Goal: Task Accomplishment & Management: Complete application form

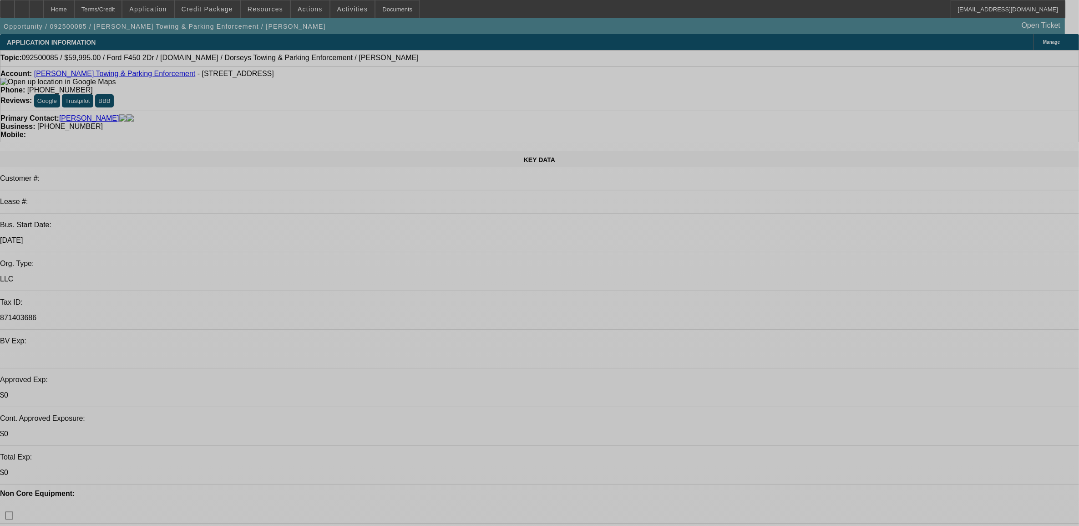
select select "0"
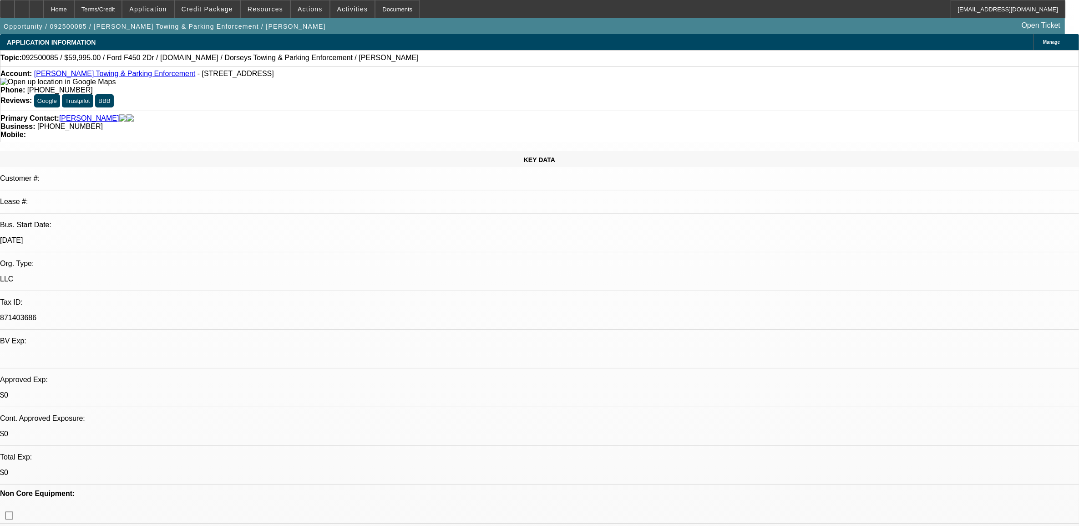
select select "0"
select select "1"
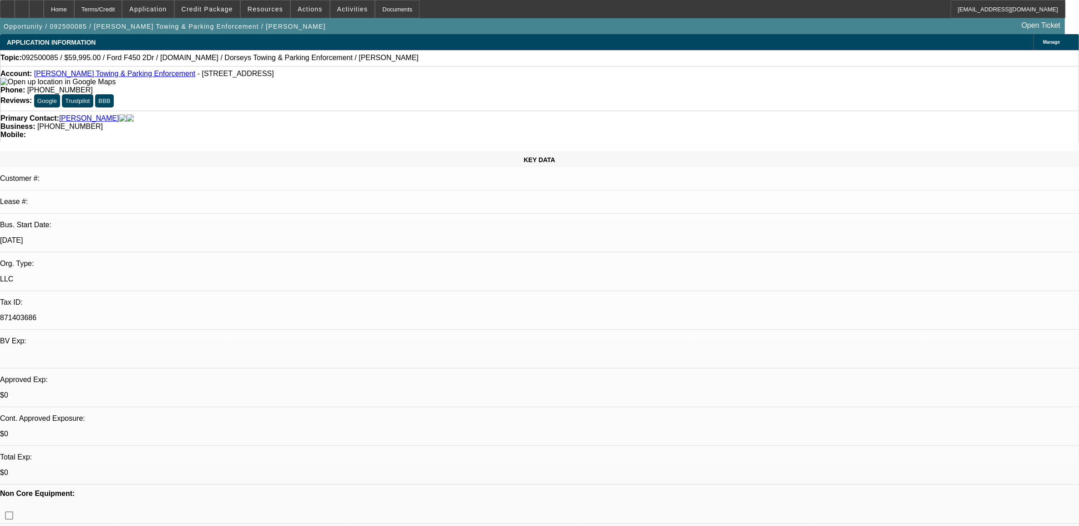
select select "1"
select select "6"
select select "1"
select select "6"
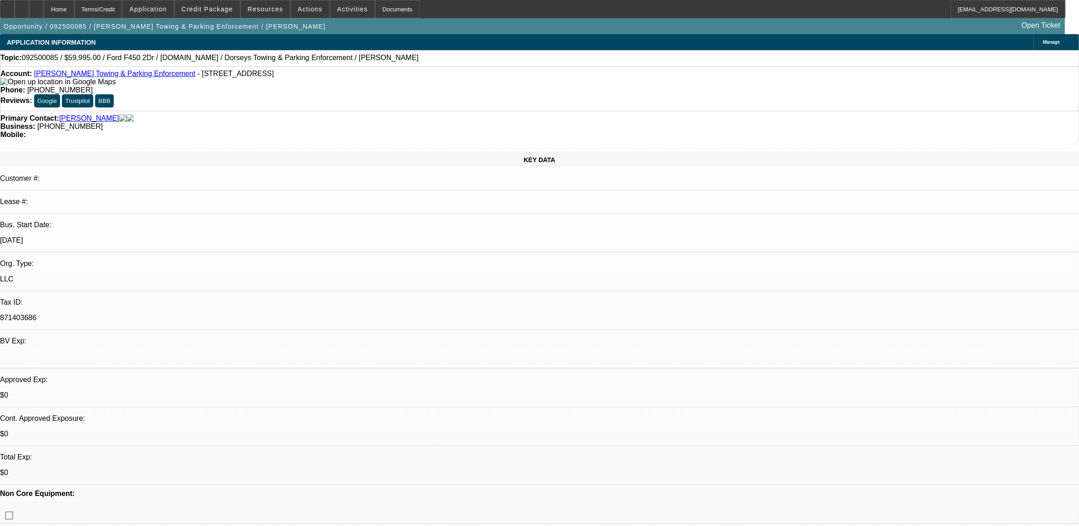
select select "1"
select select "6"
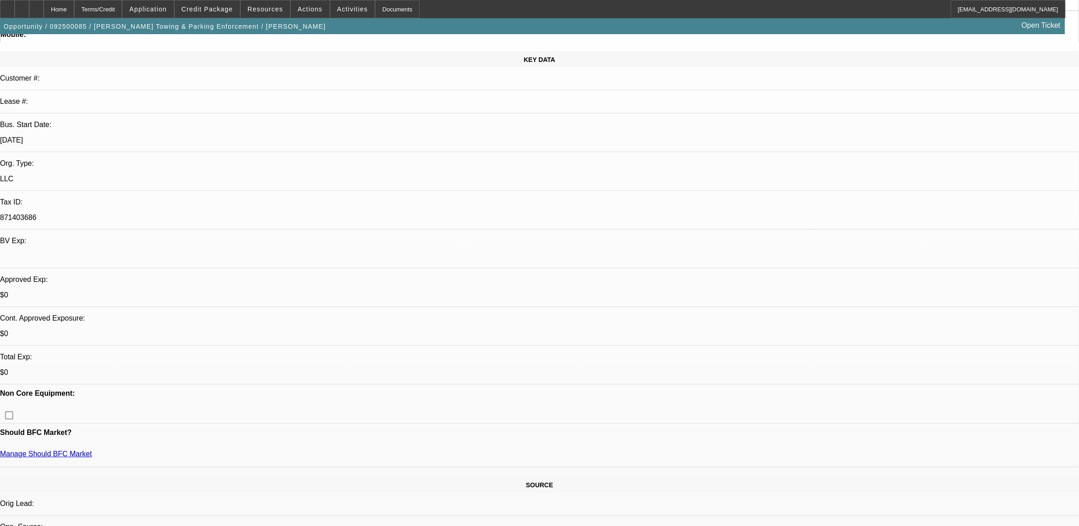
scroll to position [171, 0]
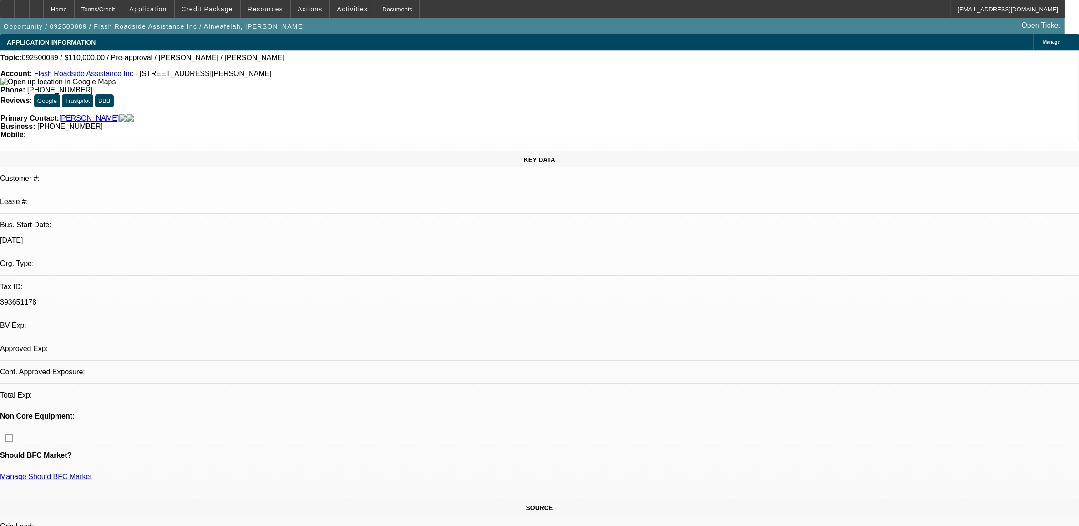
select select "0"
select select "2"
select select "0.1"
select select "1"
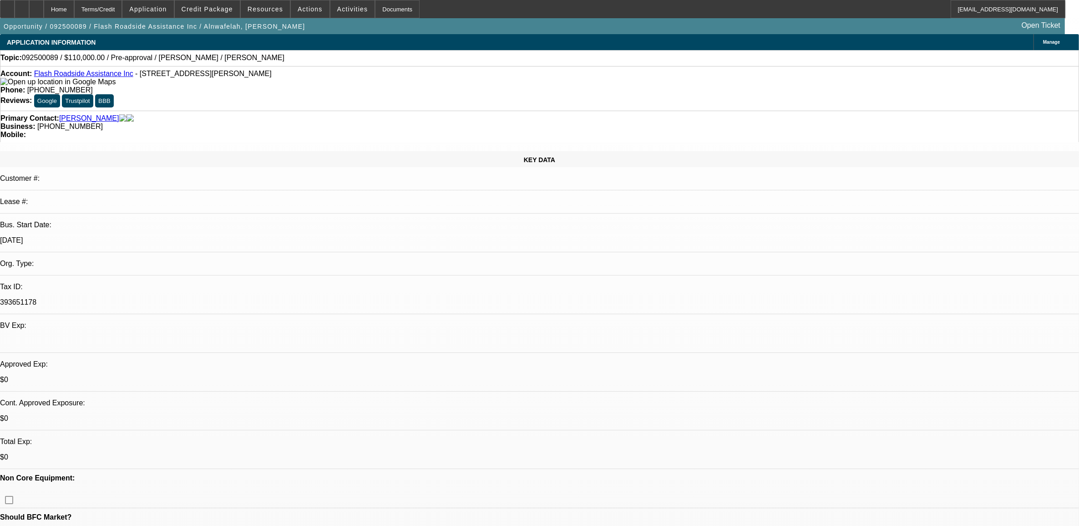
select select "2"
select select "4"
drag, startPoint x: 975, startPoint y: 158, endPoint x: 991, endPoint y: 179, distance: 26.9
drag, startPoint x: 991, startPoint y: 179, endPoint x: 955, endPoint y: 201, distance: 42.9
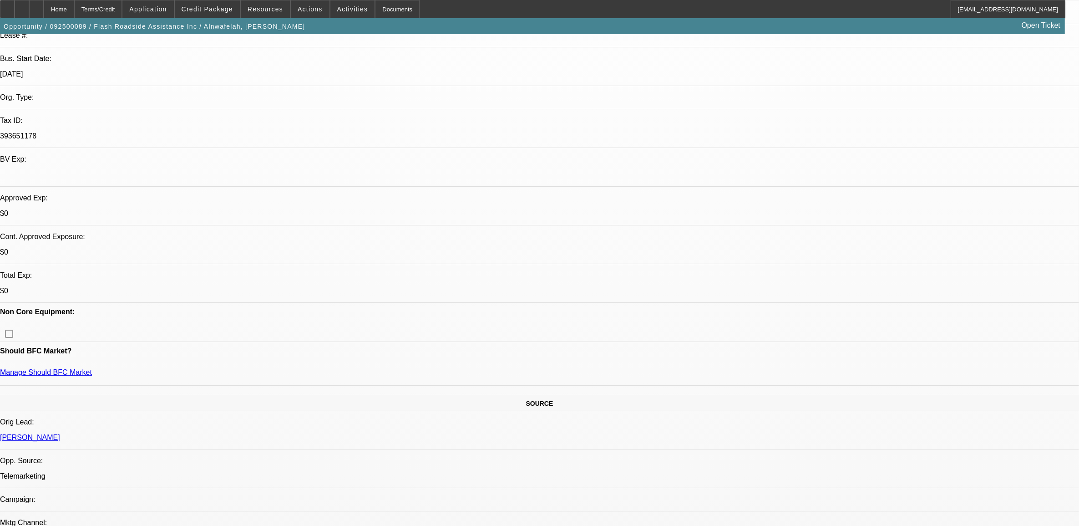
scroll to position [171, 0]
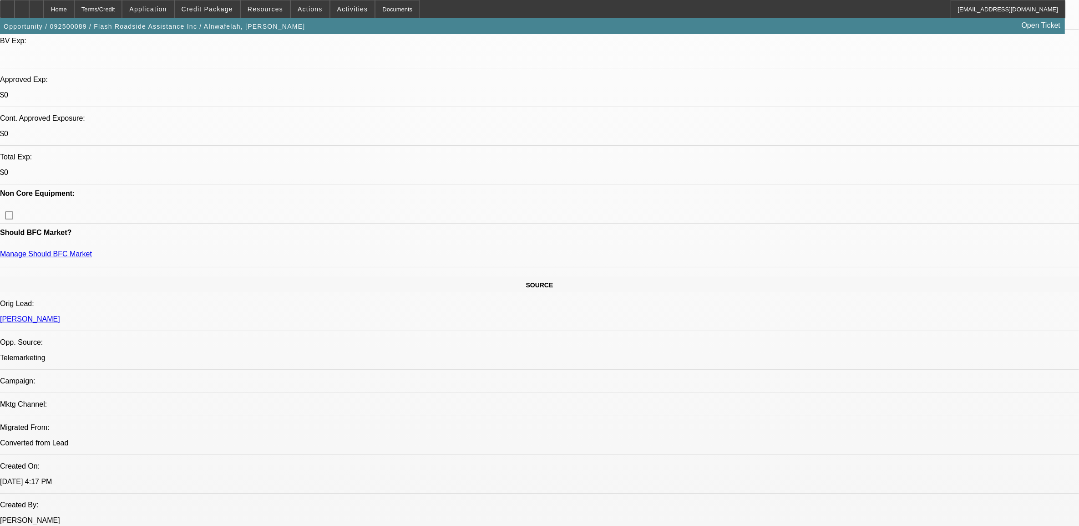
scroll to position [0, 0]
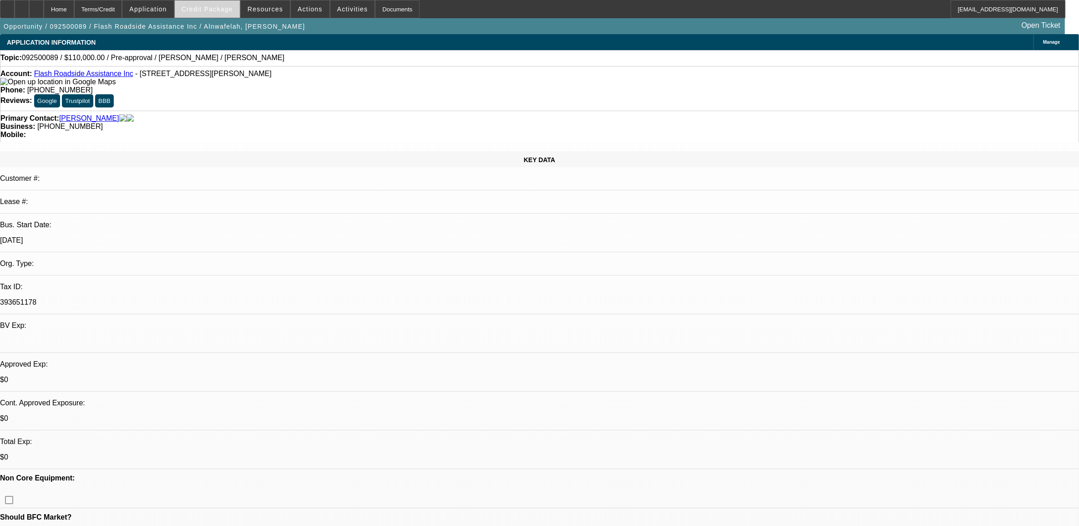
click at [223, 11] on span "Credit Package" at bounding box center [207, 8] width 51 height 7
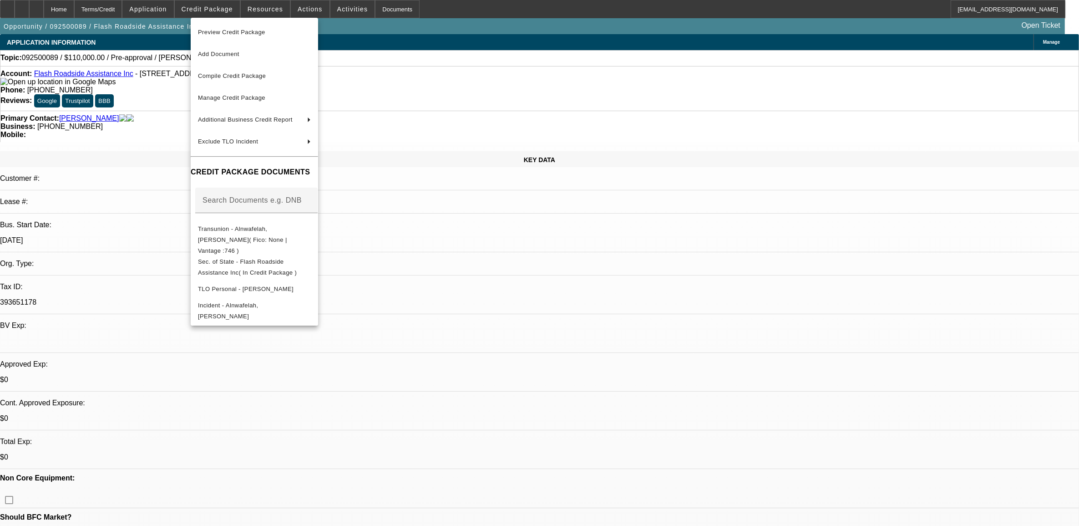
click at [508, 259] on div at bounding box center [539, 263] width 1079 height 526
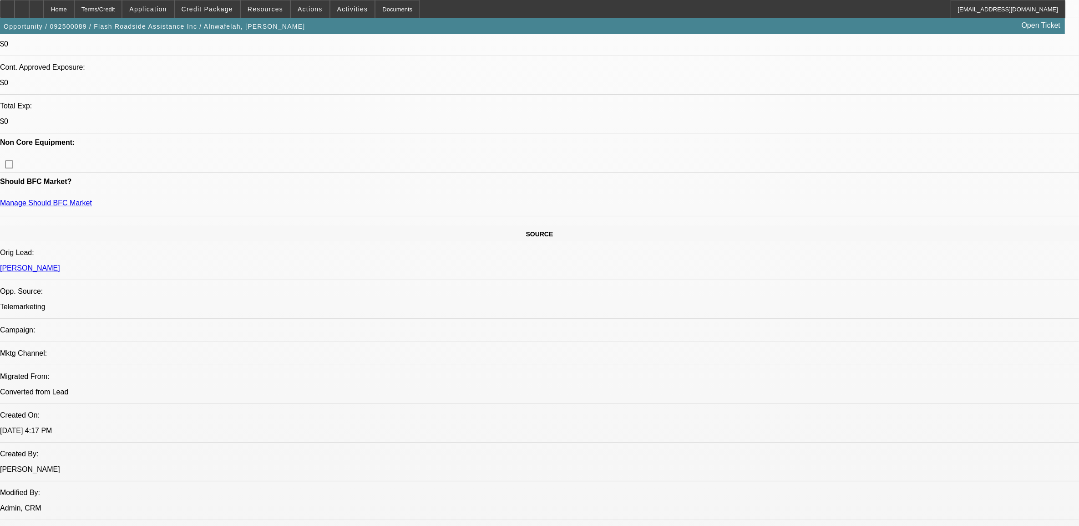
scroll to position [341, 0]
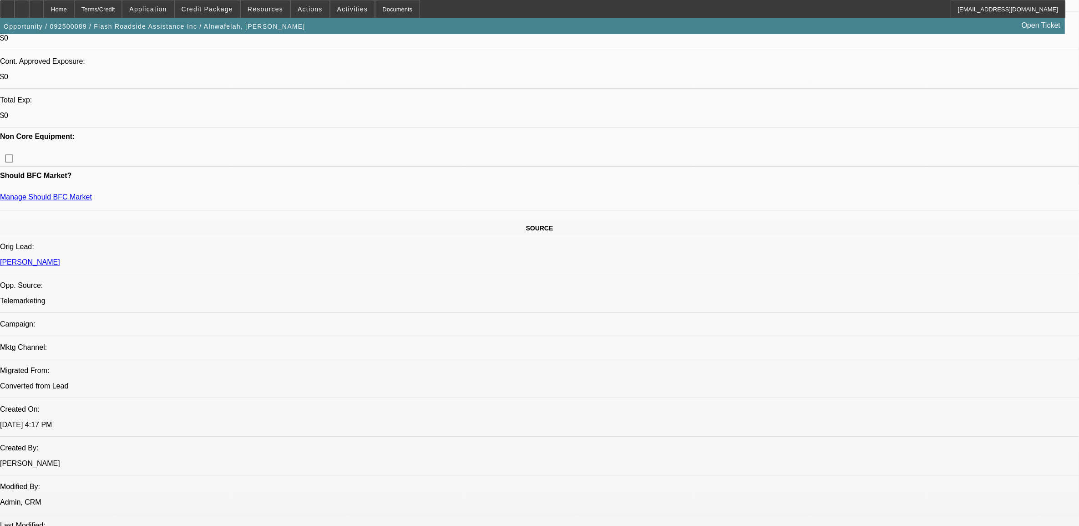
drag, startPoint x: 105, startPoint y: 125, endPoint x: 144, endPoint y: 119, distance: 39.6
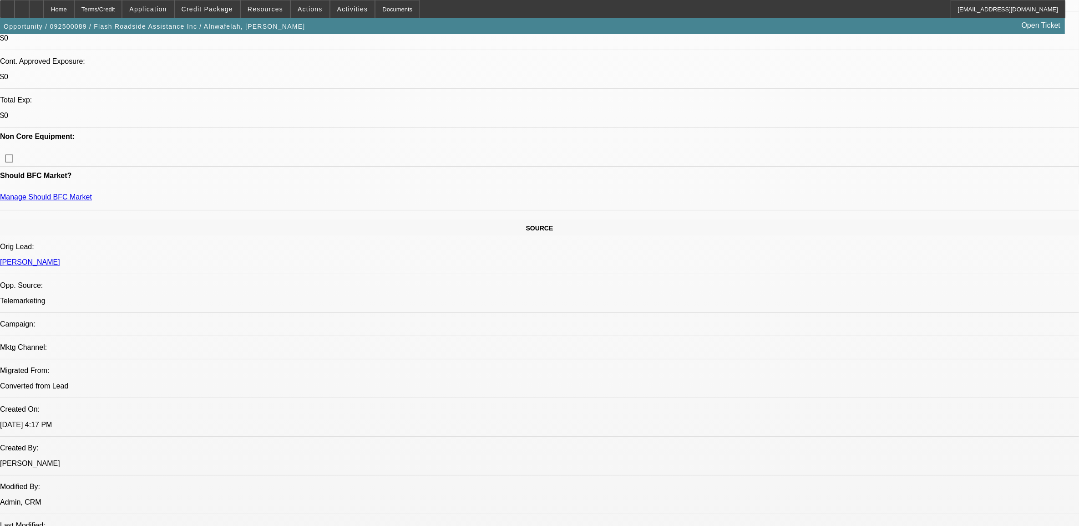
drag, startPoint x: 135, startPoint y: 121, endPoint x: 153, endPoint y: 123, distance: 18.3
drag, startPoint x: 153, startPoint y: 123, endPoint x: 282, endPoint y: 123, distance: 128.8
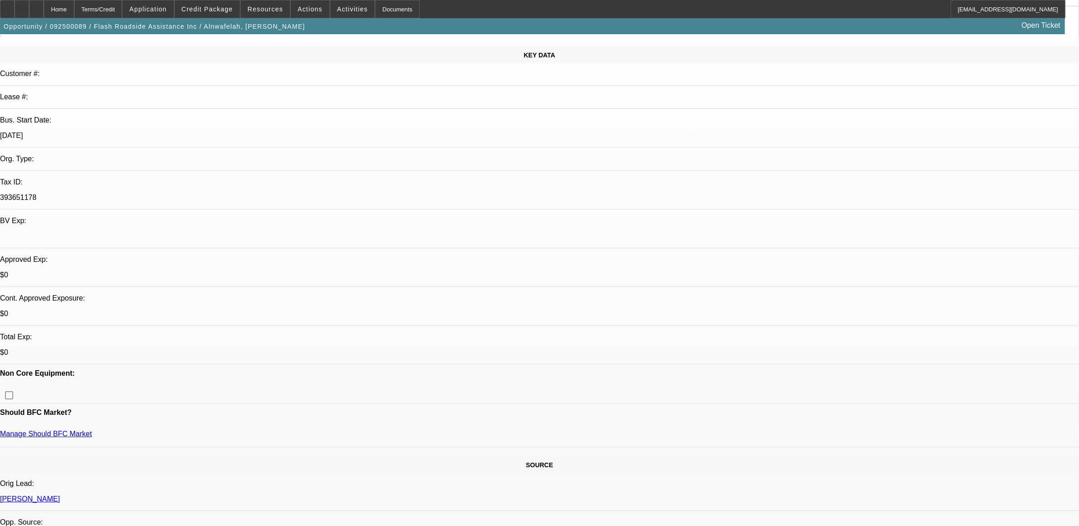
scroll to position [57, 0]
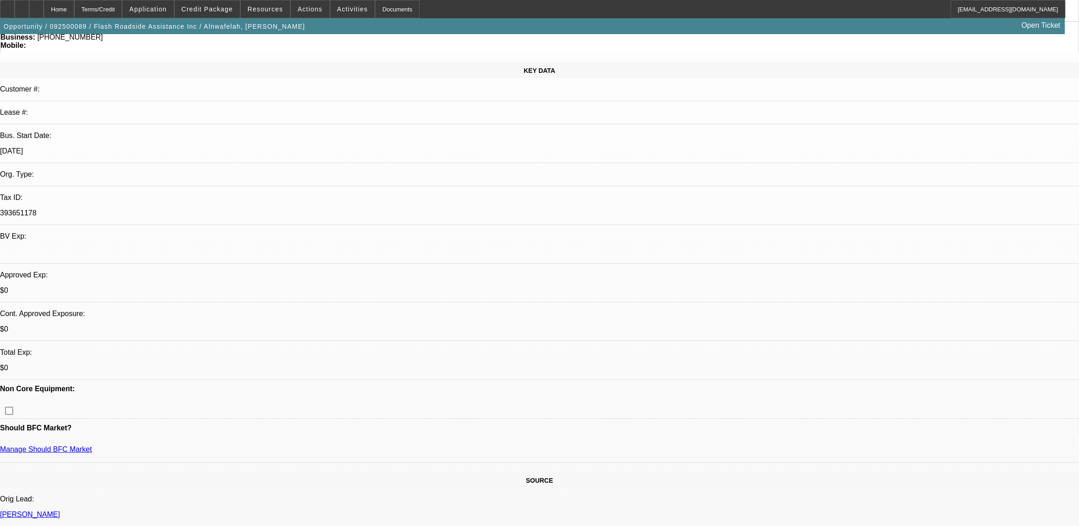
scroll to position [0, 0]
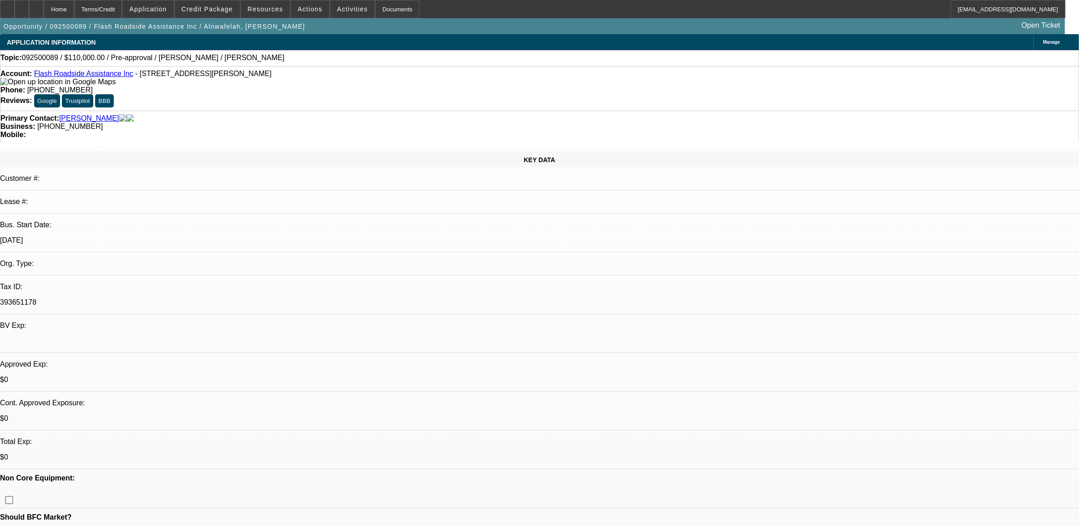
click at [77, 76] on link "Flash Roadside Assistance Inc" at bounding box center [83, 74] width 99 height 8
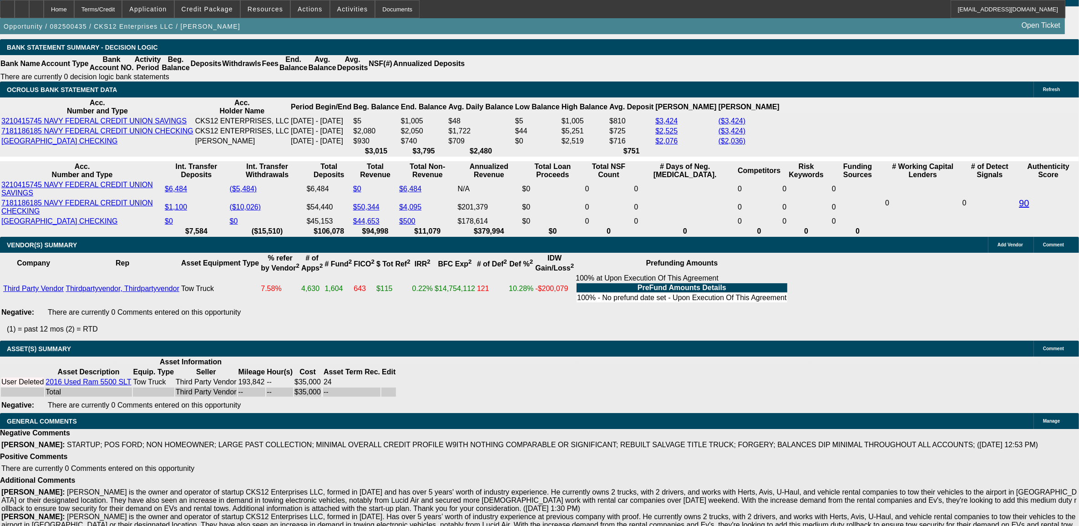
select select "0"
select select "2"
select select "0.1"
select select "0"
select select "2"
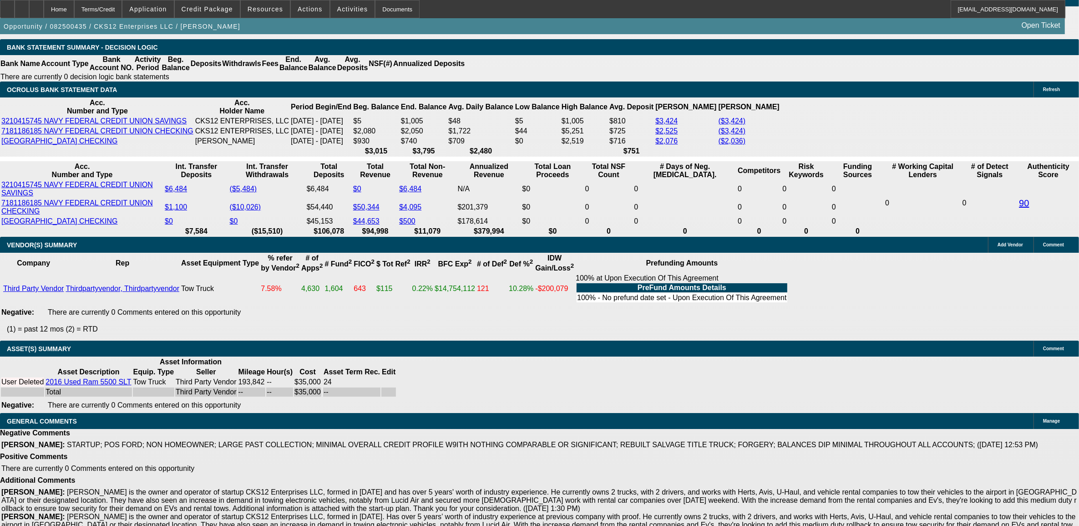
select select "0.1"
select select "0"
select select "2"
select select "0.1"
select select "0"
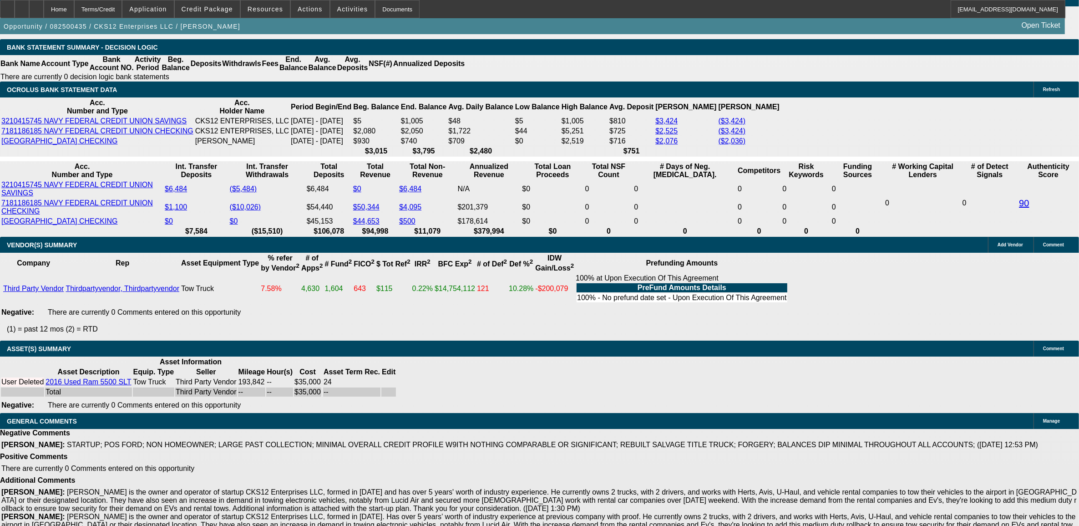
select select "2"
select select "0.1"
select select "1"
select select "2"
select select "4"
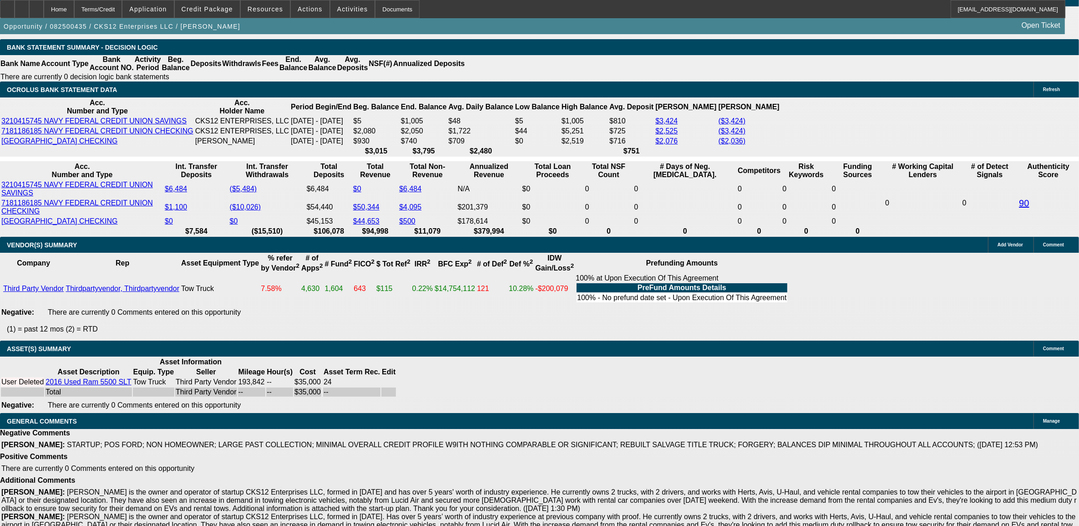
select select "1"
select select "2"
select select "4"
select select "1"
select select "2"
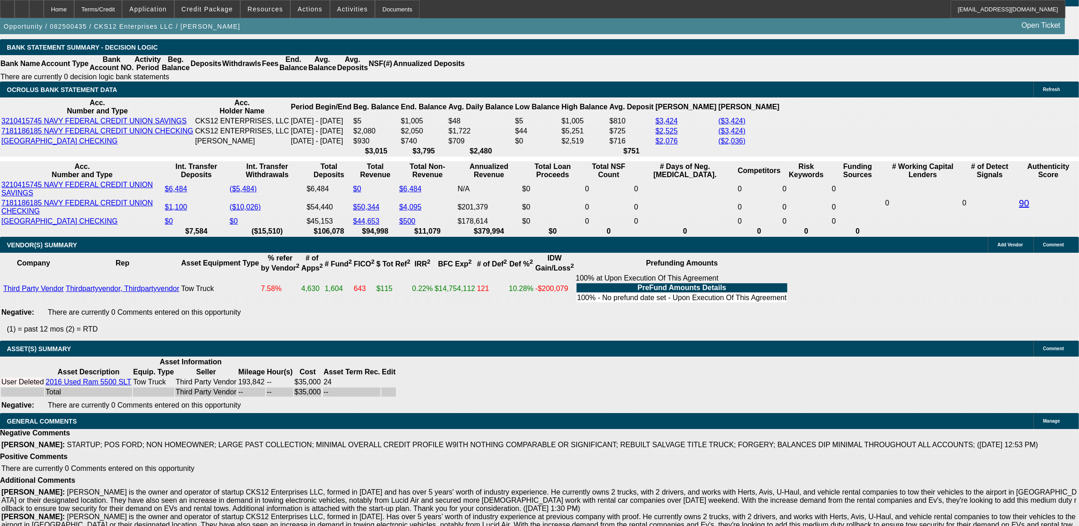
select select "4"
select select "1"
select select "2"
select select "4"
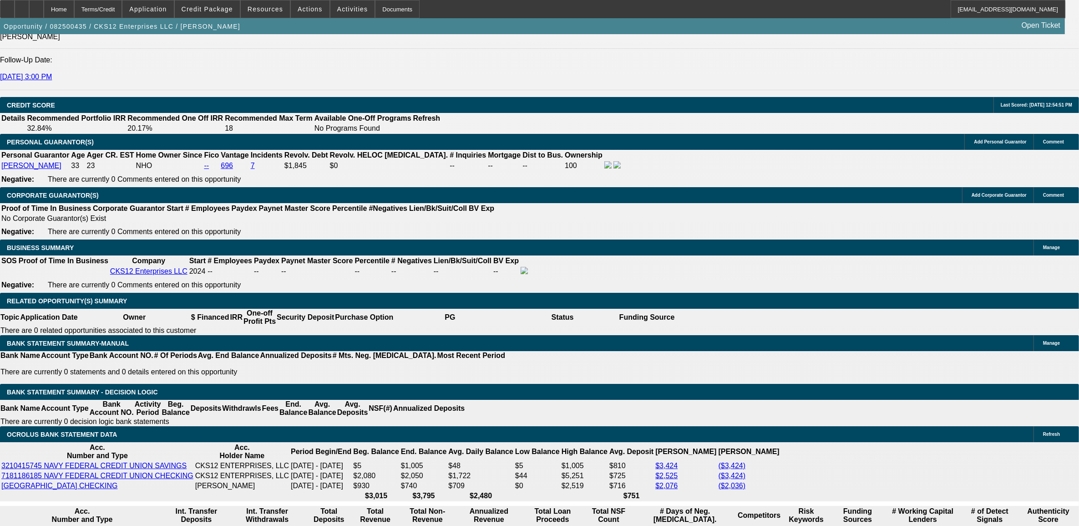
scroll to position [1245, 0]
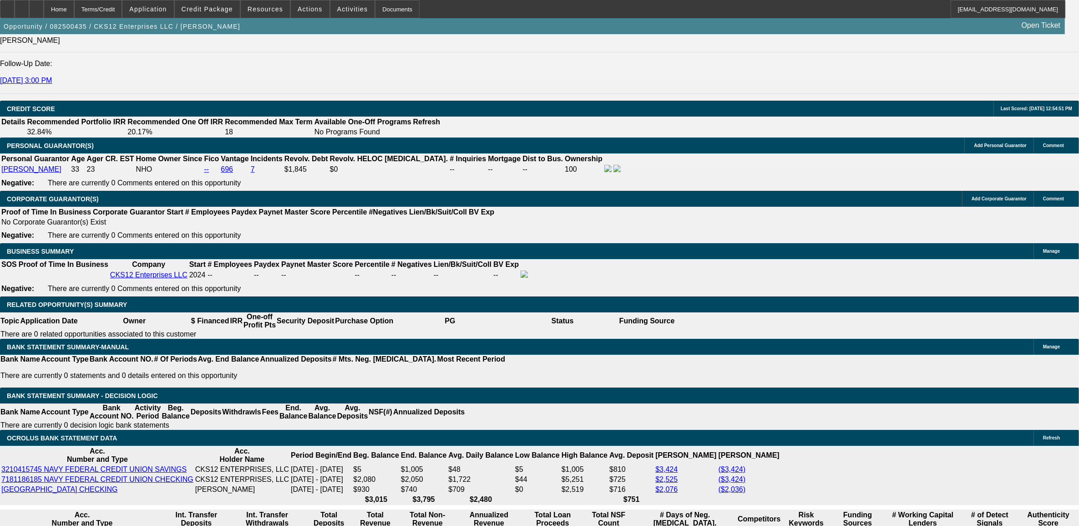
drag, startPoint x: 169, startPoint y: 413, endPoint x: 215, endPoint y: 410, distance: 45.6
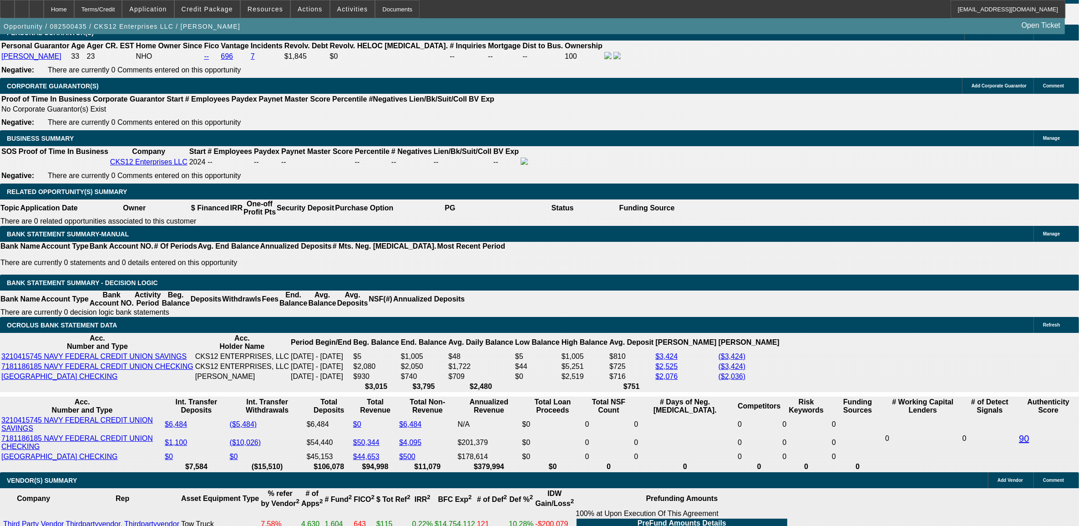
scroll to position [1359, 0]
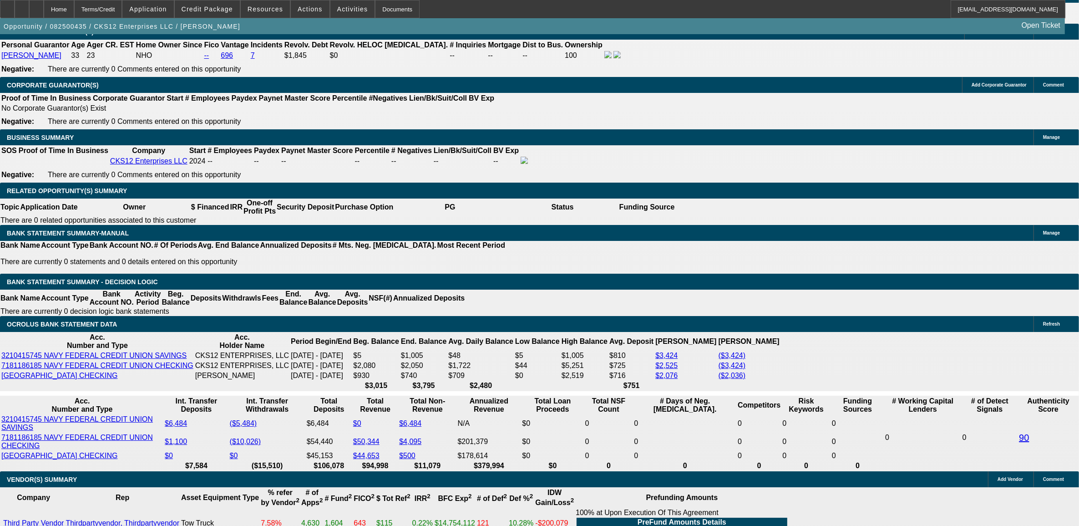
type input "$1,573.93"
drag, startPoint x: 199, startPoint y: 395, endPoint x: 244, endPoint y: 397, distance: 45.1
drag, startPoint x: 206, startPoint y: 297, endPoint x: 228, endPoint y: 298, distance: 21.9
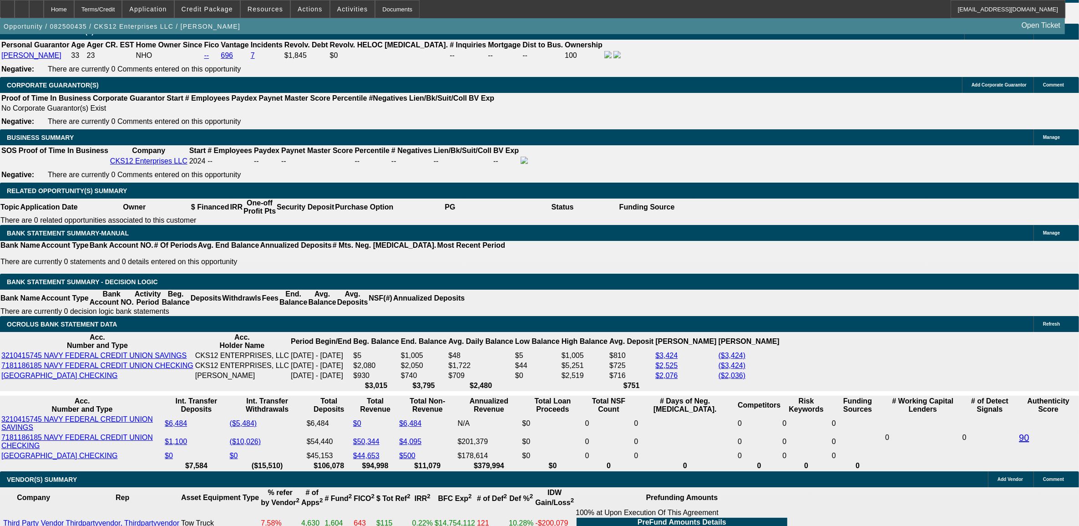
click at [219, 16] on span at bounding box center [207, 9] width 65 height 22
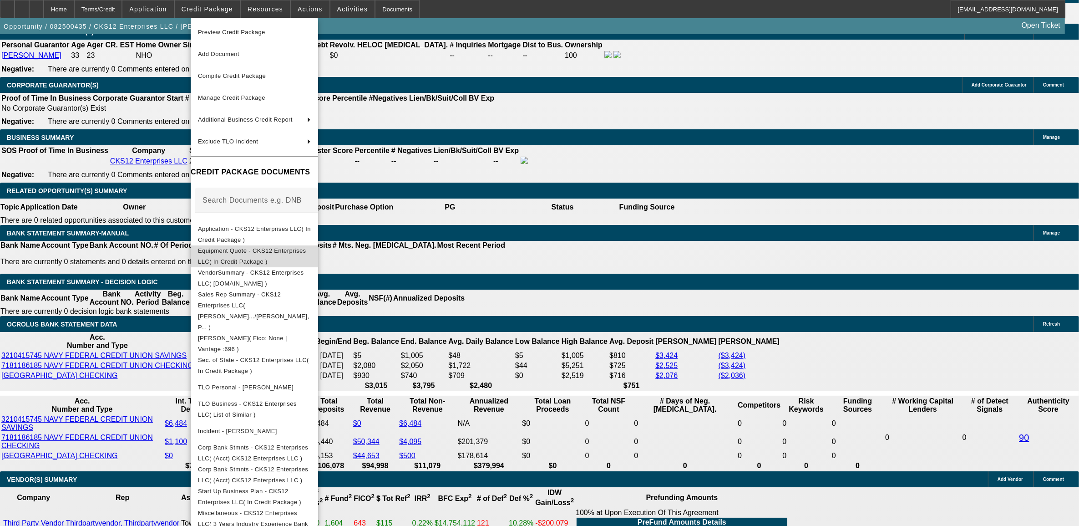
click at [269, 256] on span "Equipment Quote - CKS12 Enterprises LLC( In Credit Package )" at bounding box center [254, 256] width 113 height 22
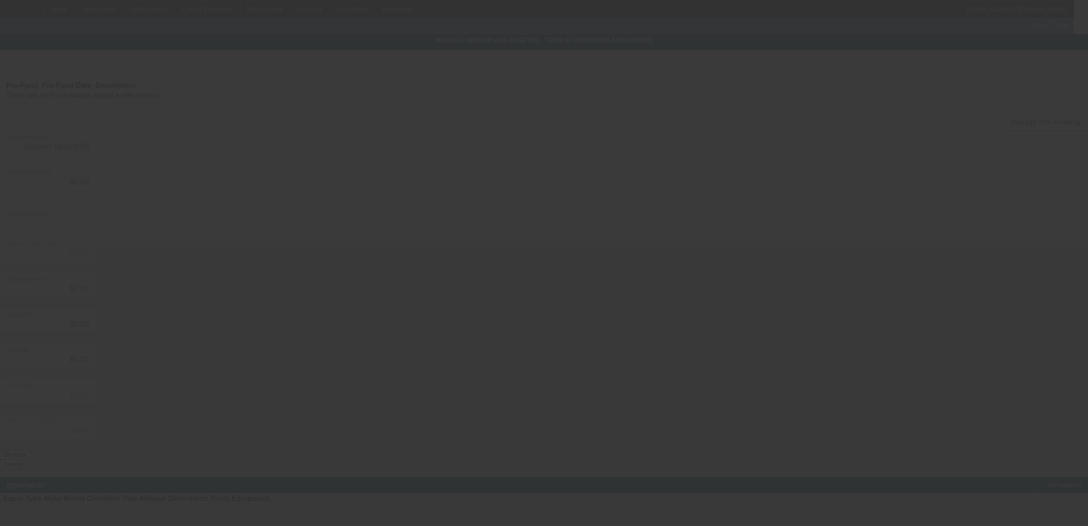
type input "$35,000.00"
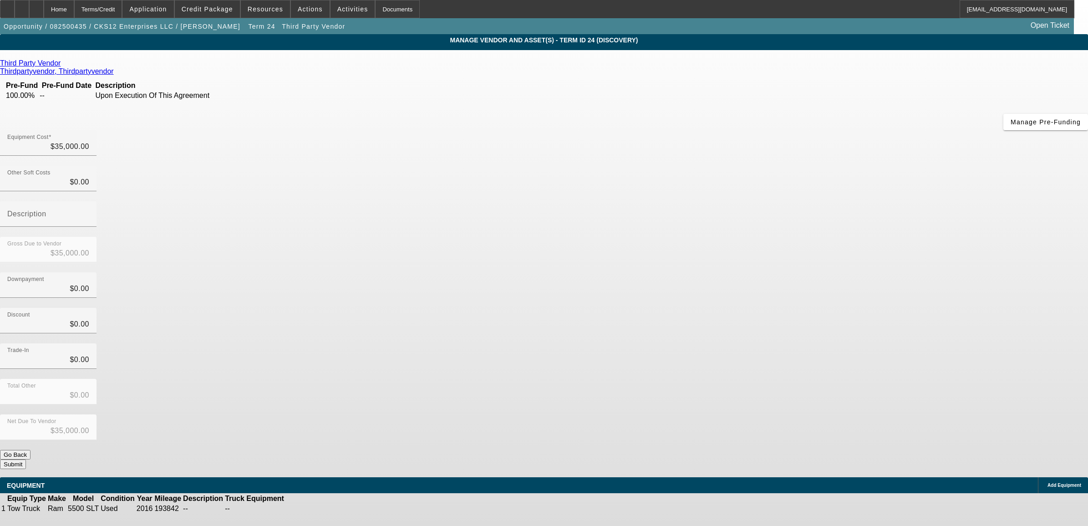
click at [313, 508] on icon at bounding box center [313, 508] width 0 height 0
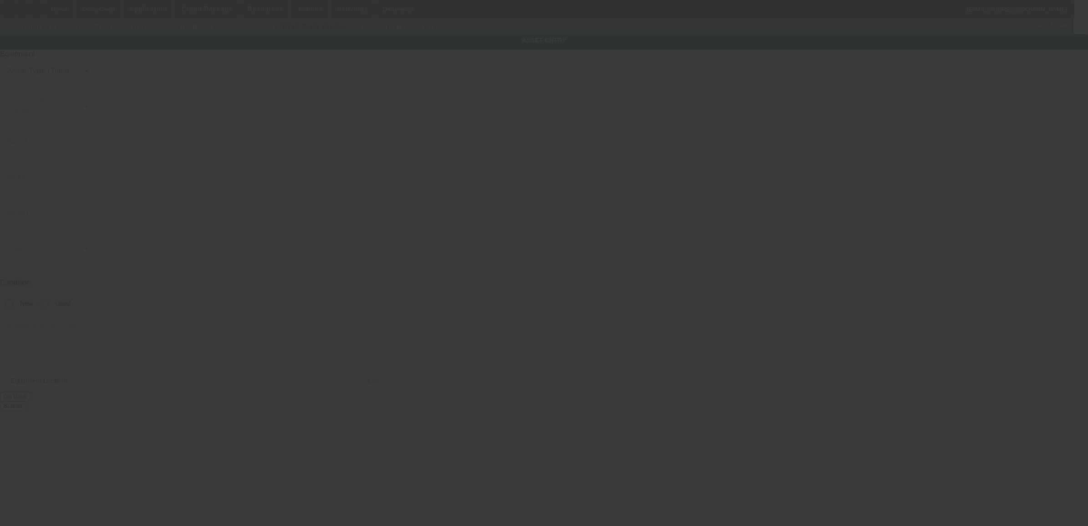
type input "[US_VEHICLE_IDENTIFICATION_NUMBER]"
type input "Ram"
type input "5500 SLT"
radio input "true"
type input "[STREET_ADDRESS]"
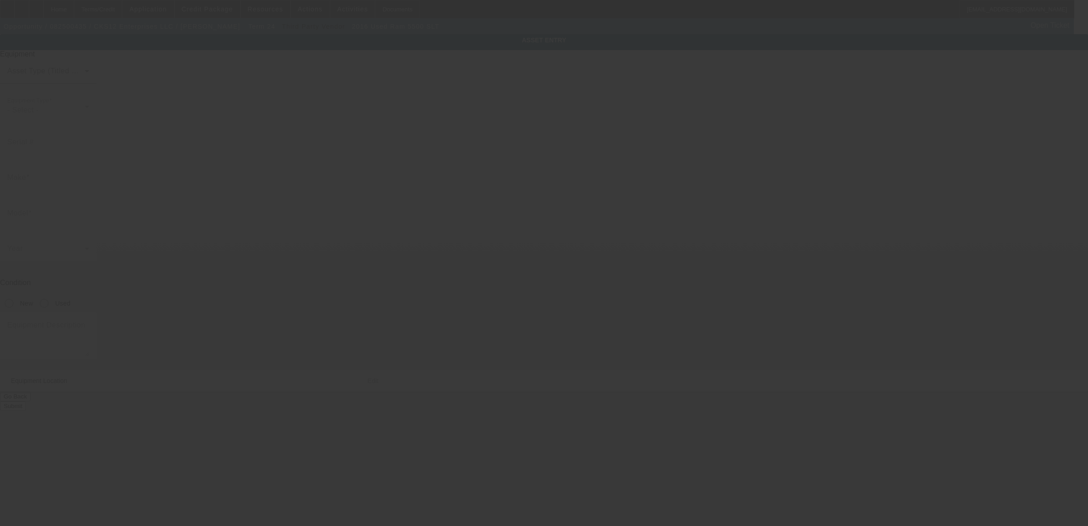
type input "[GEOGRAPHIC_DATA]"
type input "30315"
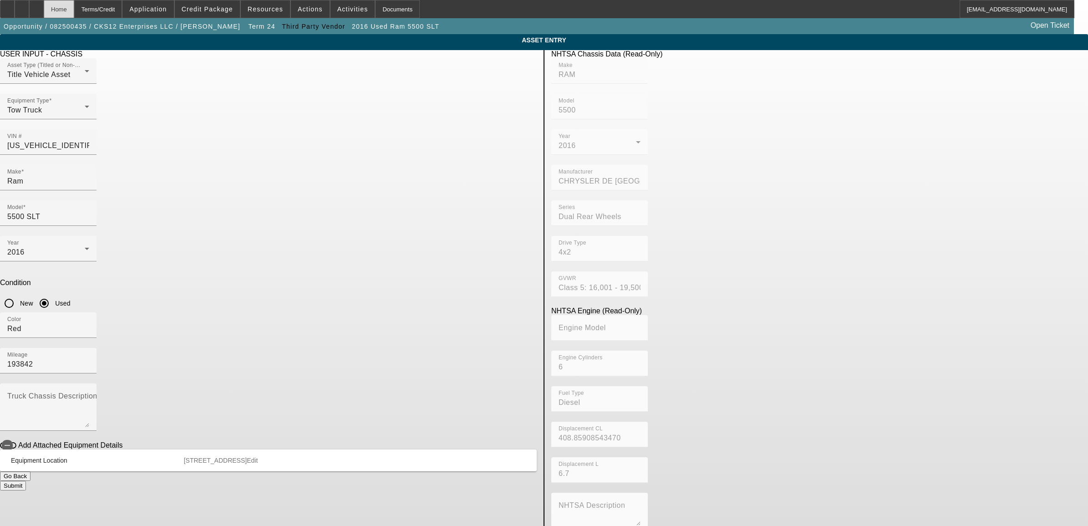
click at [74, 7] on div "Home" at bounding box center [59, 9] width 30 height 18
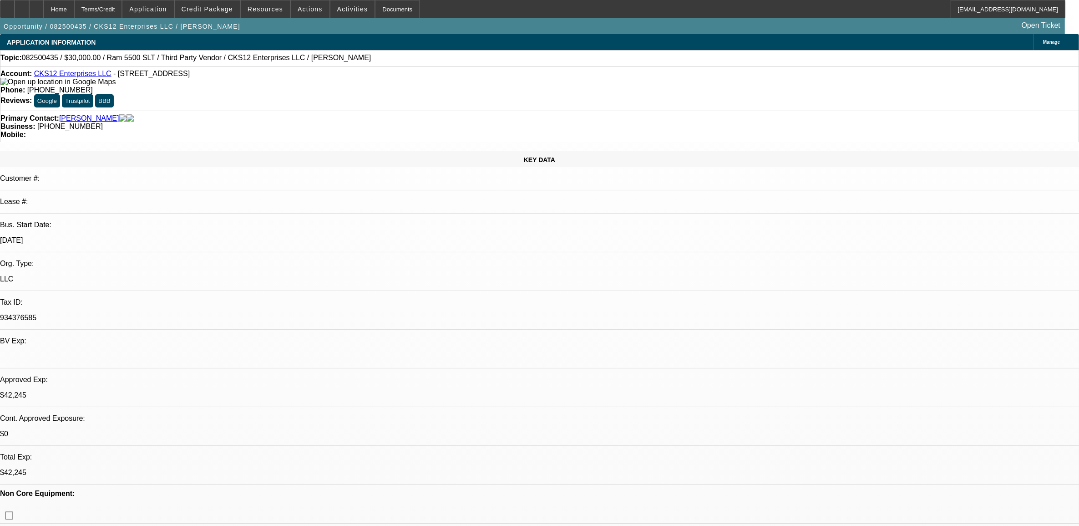
select select "0"
select select "2"
select select "0.1"
select select "4"
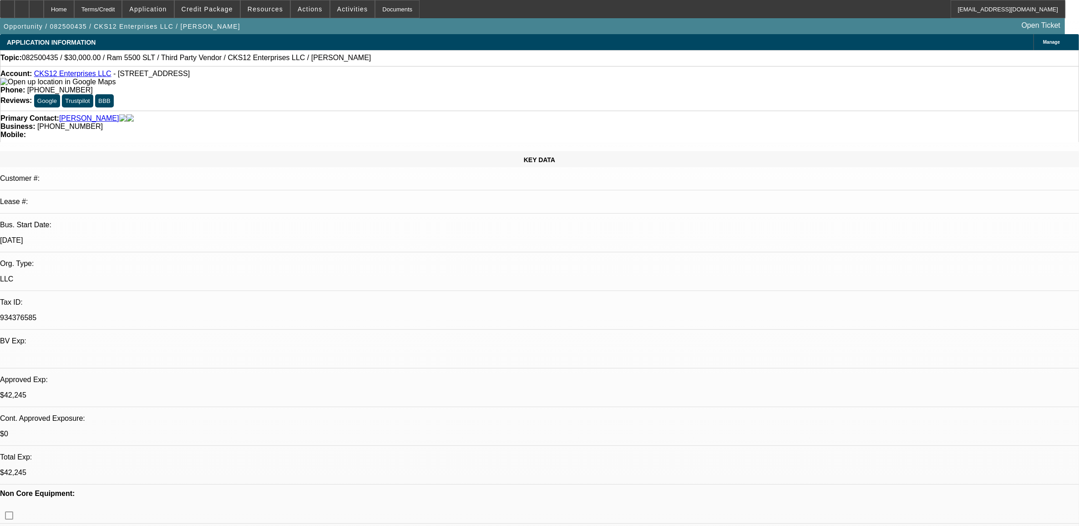
select select "0"
select select "2"
select select "0.1"
select select "4"
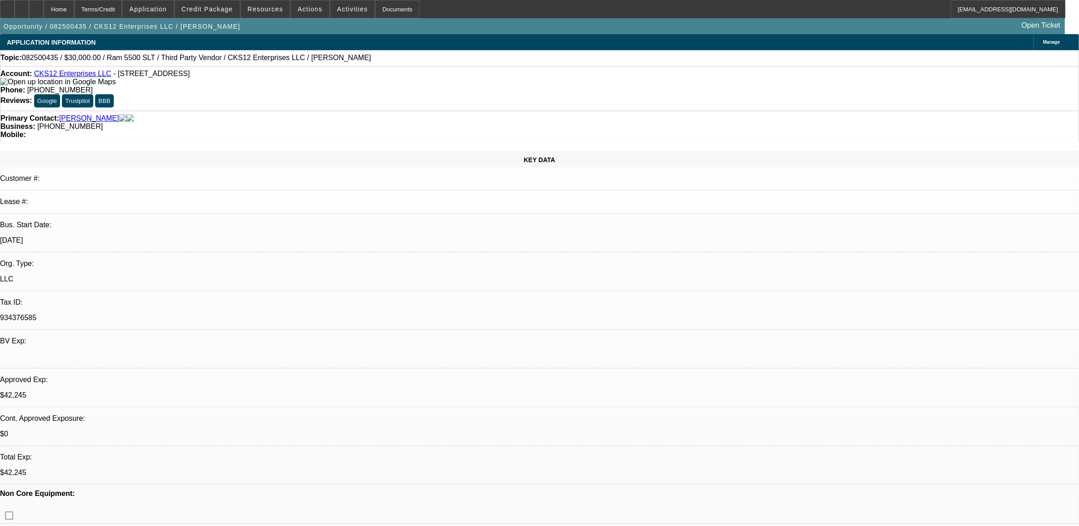
select select "0"
select select "2"
select select "0.1"
select select "4"
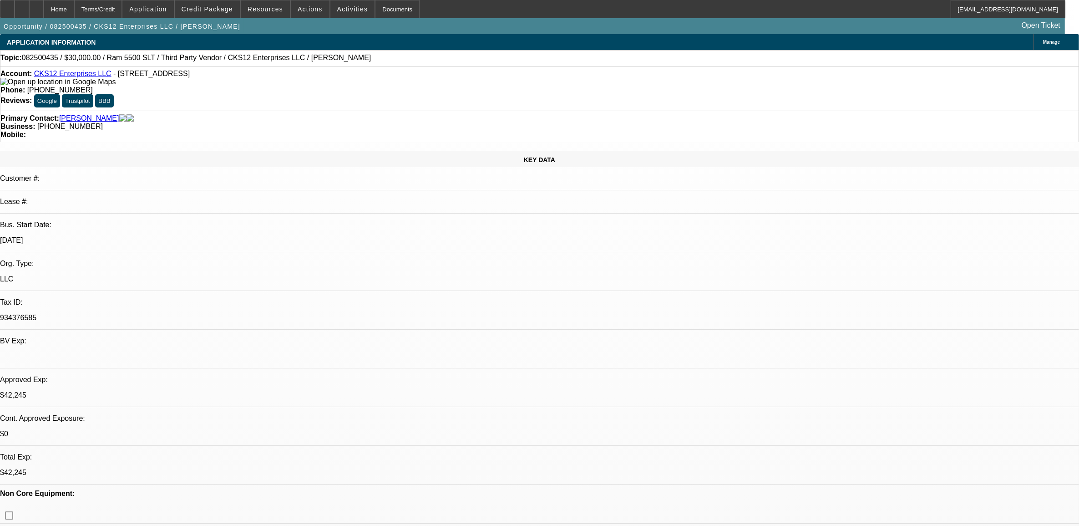
select select "0"
select select "2"
select select "0.1"
select select "4"
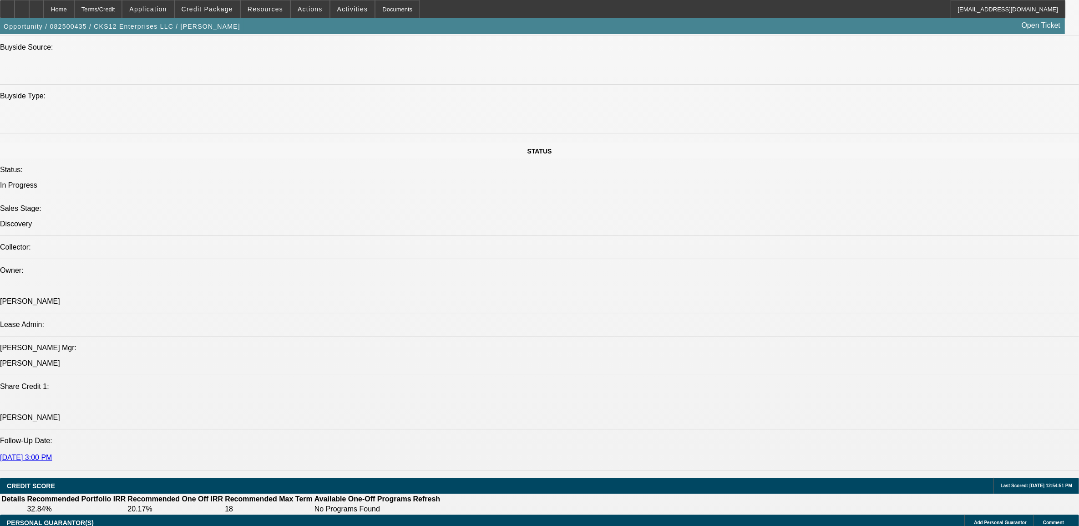
scroll to position [910, 0]
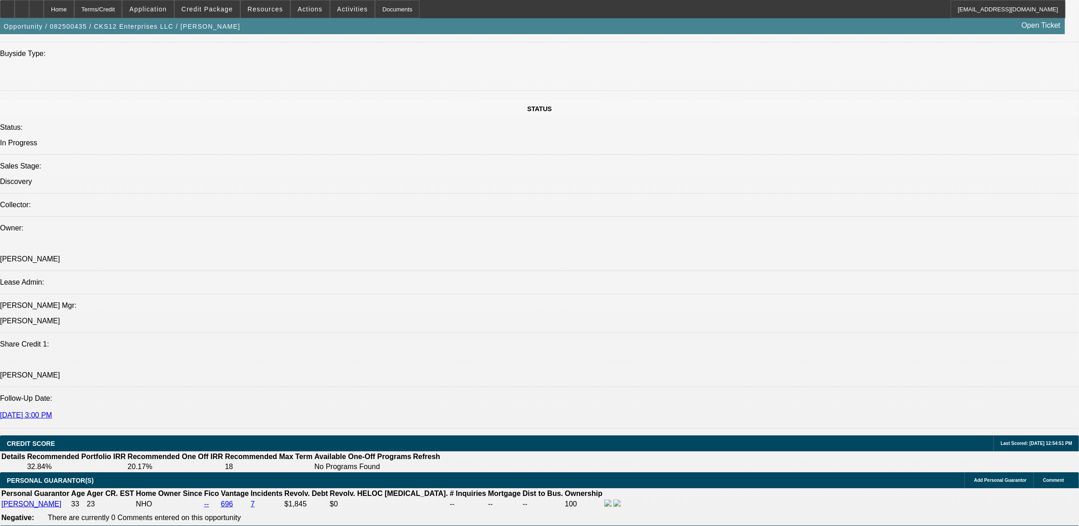
drag, startPoint x: 89, startPoint y: 270, endPoint x: 119, endPoint y: 271, distance: 30.5
drag, startPoint x: 119, startPoint y: 271, endPoint x: 131, endPoint y: 271, distance: 11.4
drag, startPoint x: 124, startPoint y: 269, endPoint x: 518, endPoint y: 272, distance: 393.8
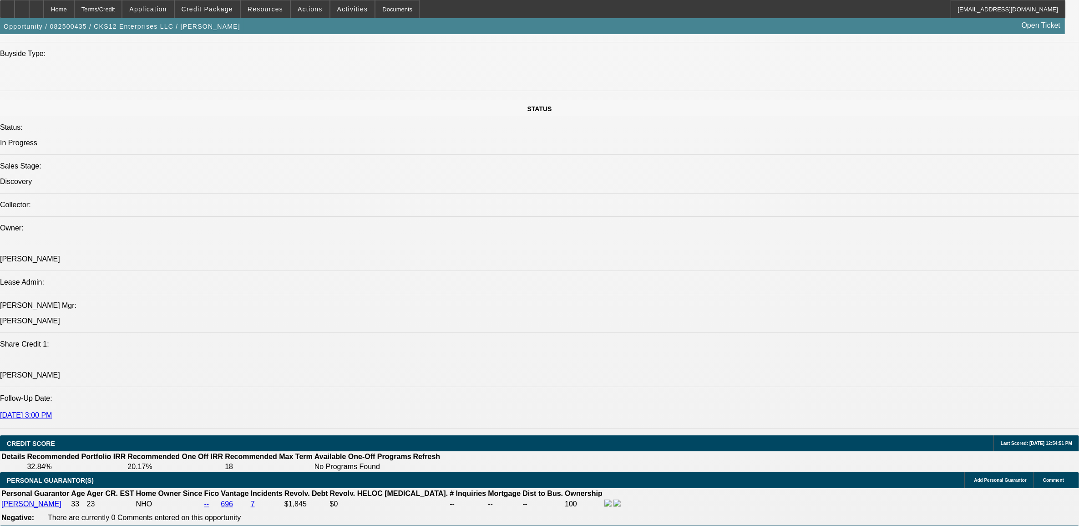
drag, startPoint x: 511, startPoint y: 274, endPoint x: 599, endPoint y: 271, distance: 87.9
drag, startPoint x: 593, startPoint y: 264, endPoint x: 611, endPoint y: 278, distance: 23.1
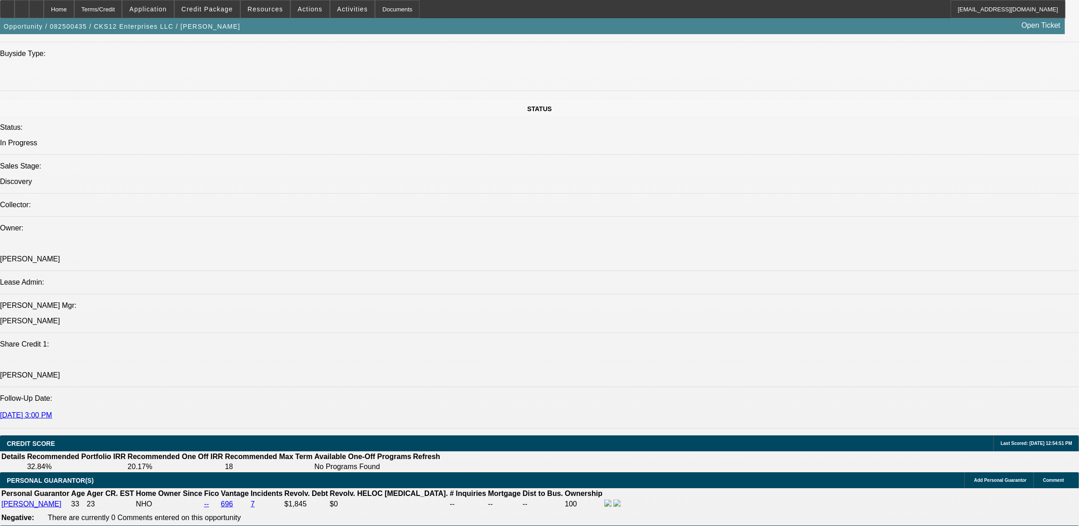
drag, startPoint x: 603, startPoint y: 271, endPoint x: 635, endPoint y: 269, distance: 32.4
drag, startPoint x: 635, startPoint y: 269, endPoint x: 586, endPoint y: 296, distance: 56.4
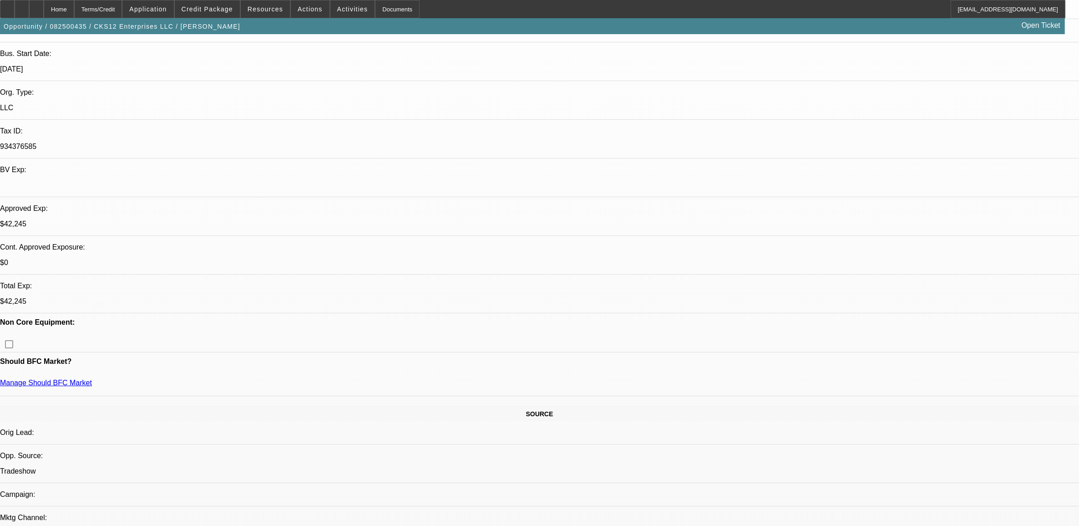
scroll to position [0, 0]
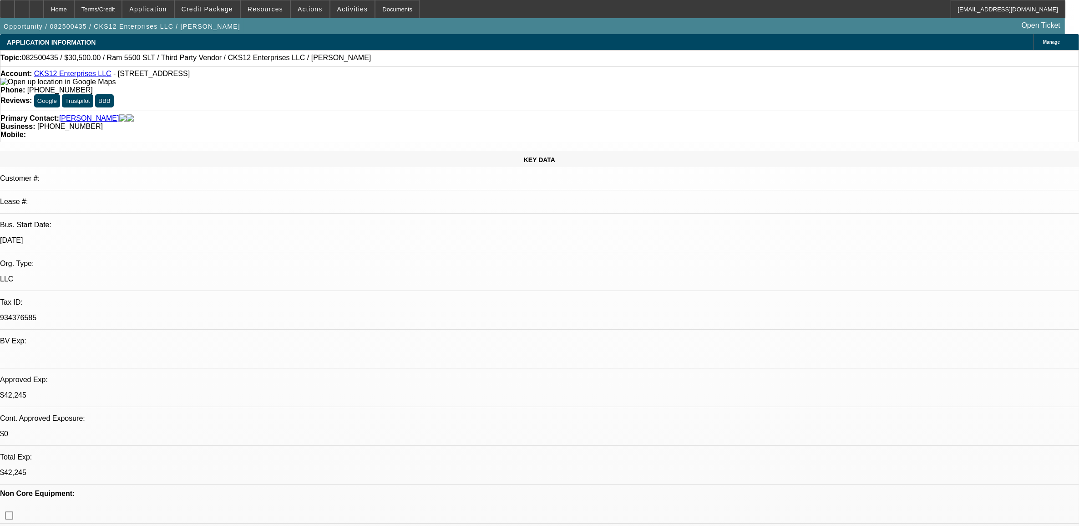
select select "0"
select select "0.1"
select select "0"
select select "2"
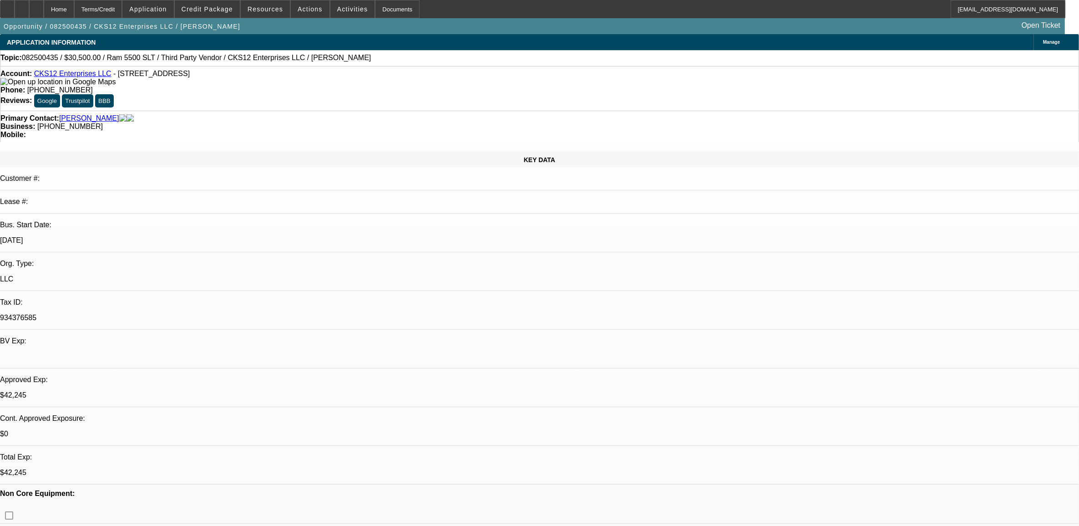
select select "0.1"
select select "0"
select select "2"
select select "0.1"
select select "0"
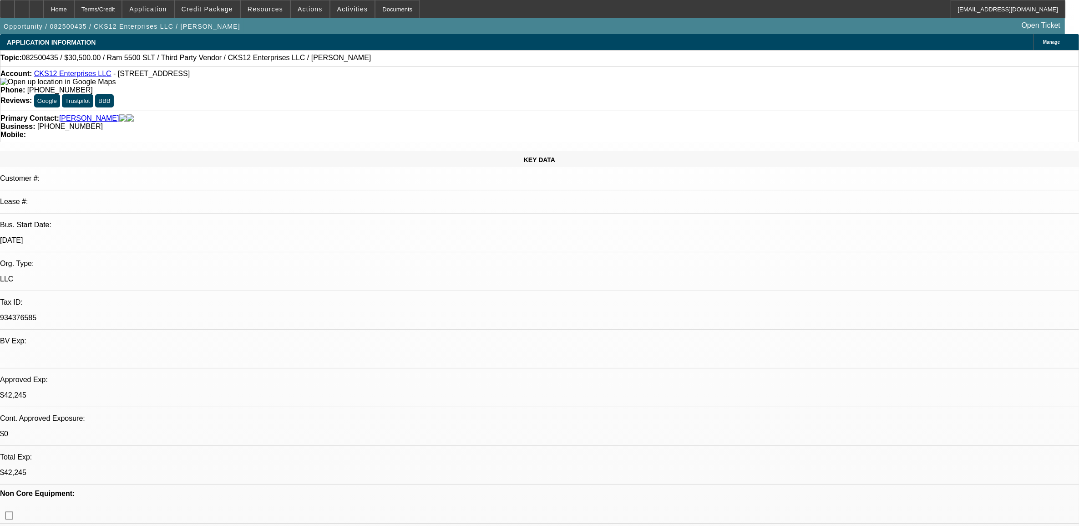
select select "2"
select select "0.1"
select select "1"
select select "2"
select select "4"
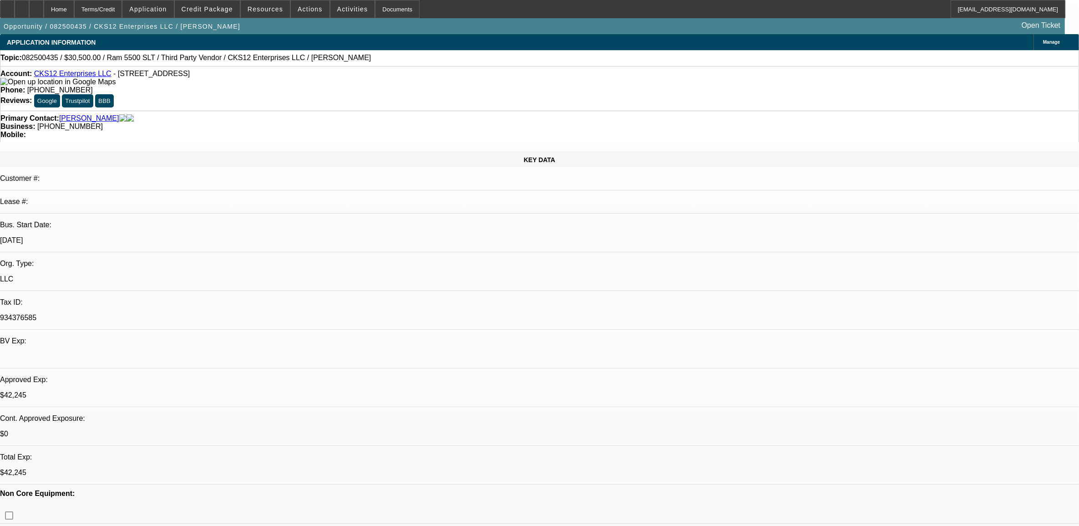
select select "1"
select select "2"
select select "4"
select select "1"
select select "2"
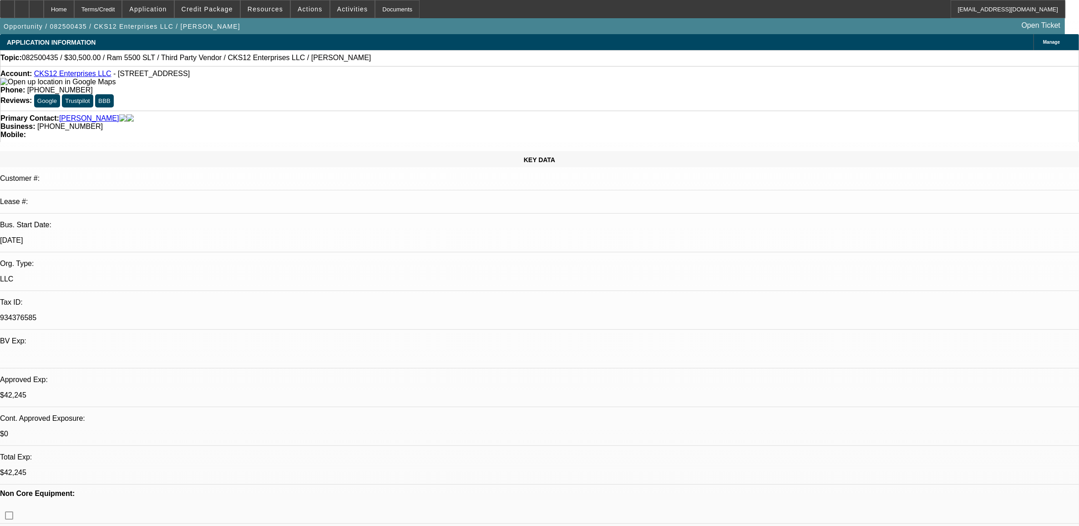
select select "4"
select select "1"
select select "2"
select select "4"
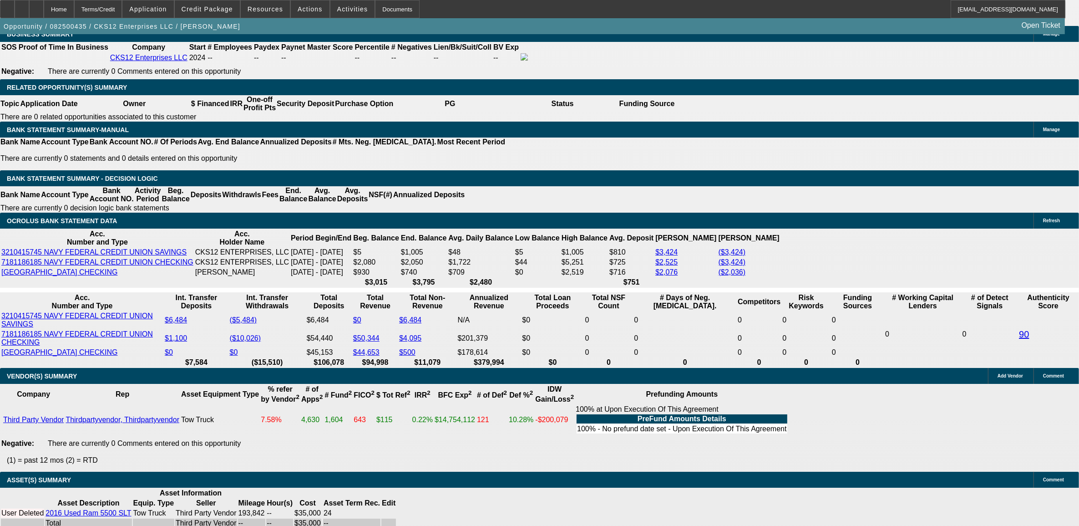
scroll to position [1423, 0]
